Goal: Task Accomplishment & Management: Manage account settings

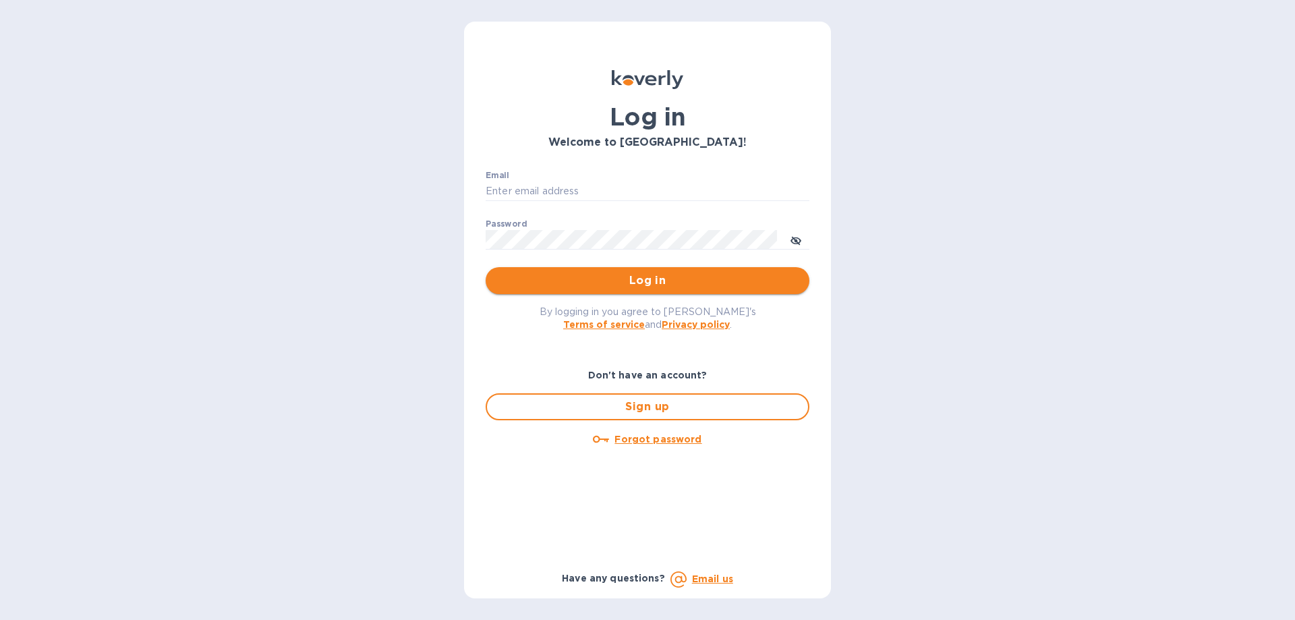
type input "[EMAIL_ADDRESS][DOMAIN_NAME]"
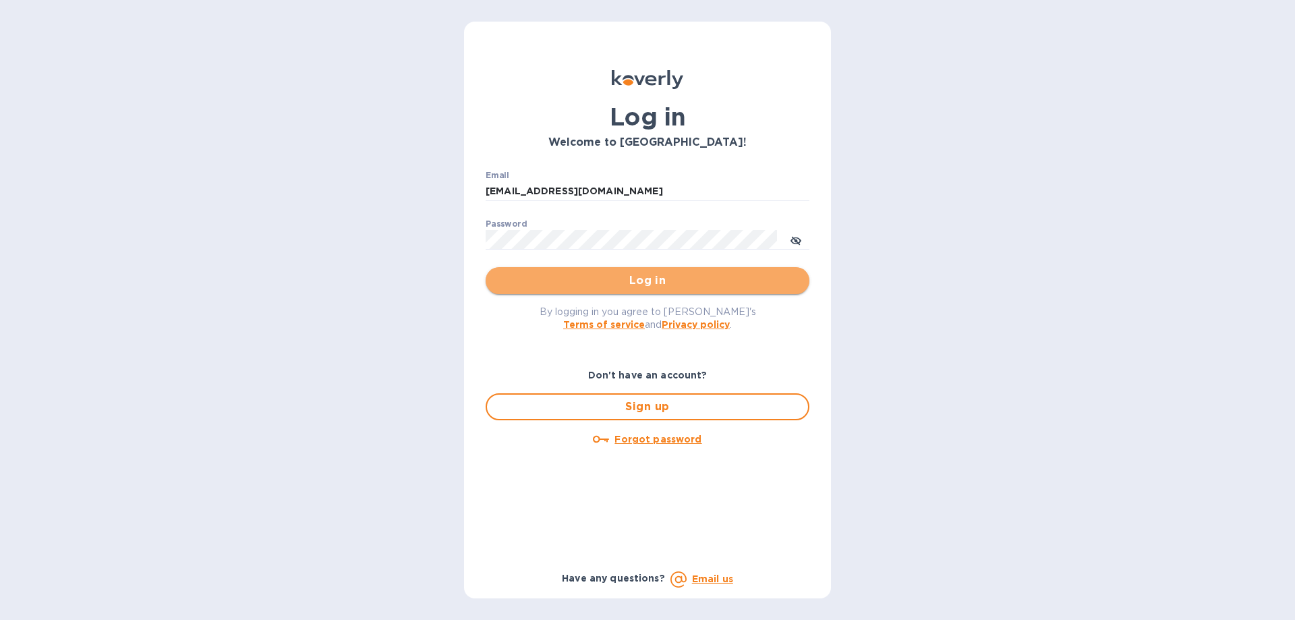
click at [623, 279] on span "Log in" at bounding box center [647, 280] width 302 height 16
